Goal: Task Accomplishment & Management: Complete application form

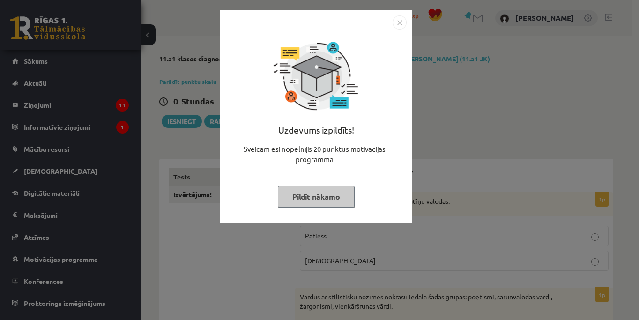
click at [192, 75] on div "Uzdevums izpildīts! Sveicam esi nopelnījis 20 punktus motivācijas programmā Pil…" at bounding box center [319, 160] width 639 height 320
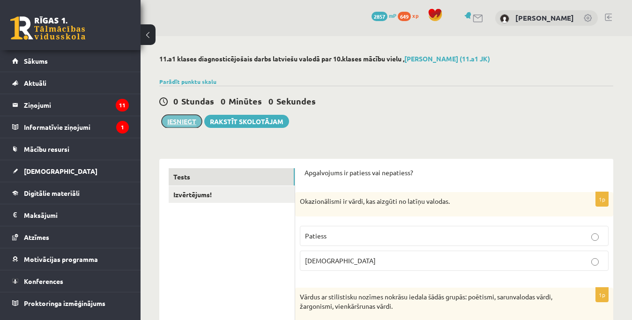
click at [187, 123] on button "Iesniegt" at bounding box center [182, 121] width 40 height 13
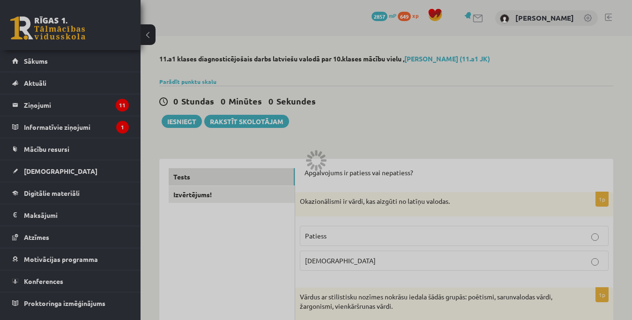
click at [290, 53] on div at bounding box center [316, 160] width 632 height 320
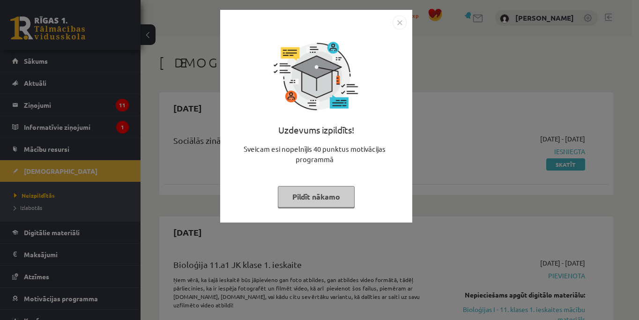
click at [136, 83] on div "Uzdevums izpildīts! Sveicam esi nopelnījis 40 punktus motivācijas programmā Pil…" at bounding box center [319, 160] width 639 height 320
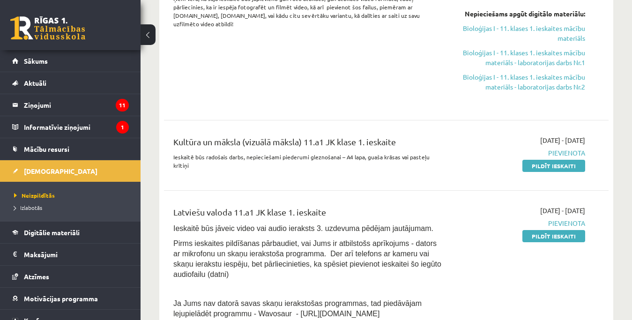
scroll to position [328, 0]
